Goal: Find specific page/section: Find specific page/section

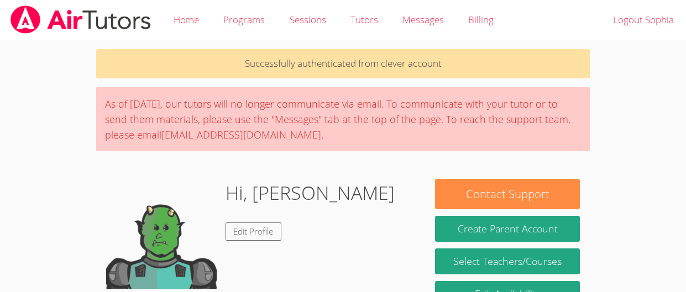
scroll to position [171, 0]
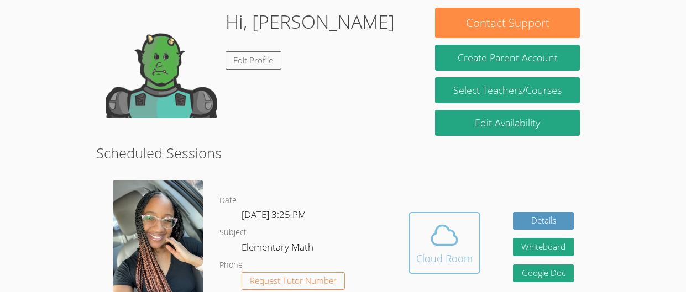
click at [448, 220] on icon at bounding box center [444, 235] width 31 height 31
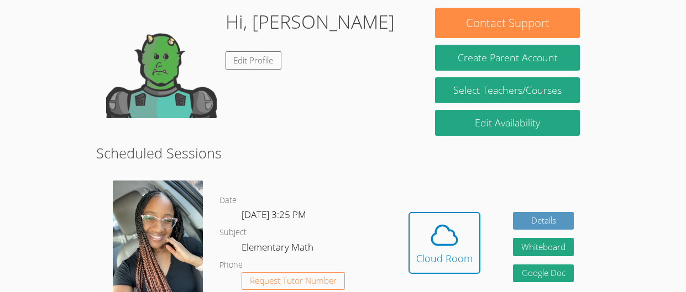
click at [126, 101] on img at bounding box center [161, 63] width 111 height 111
click at [272, 59] on link "Edit Profile" at bounding box center [253, 60] width 56 height 18
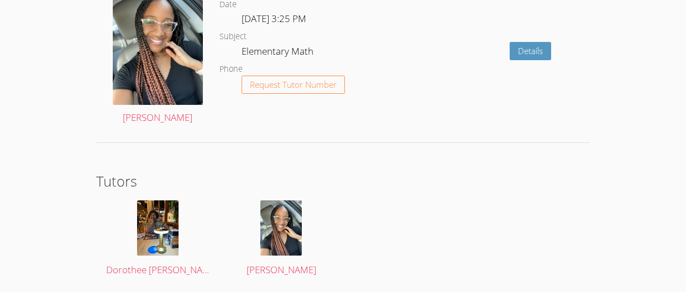
scroll to position [1909, 0]
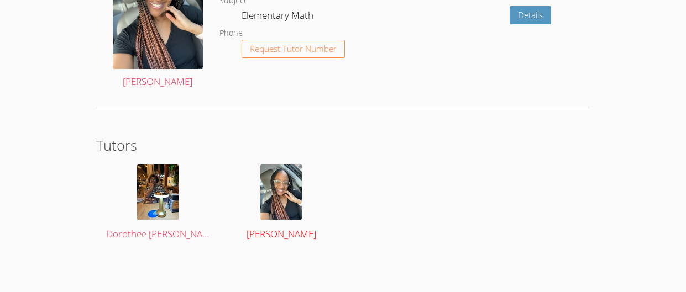
click at [295, 165] on img at bounding box center [280, 192] width 41 height 55
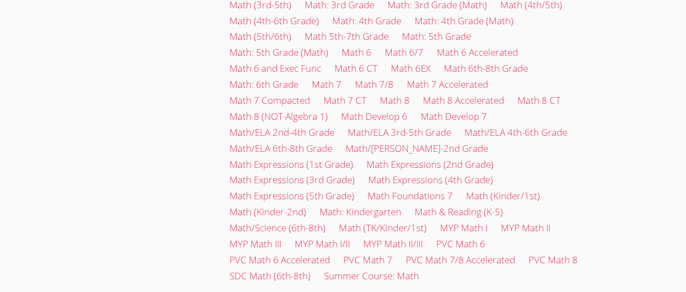
scroll to position [648, 0]
